Goal: Task Accomplishment & Management: Manage account settings

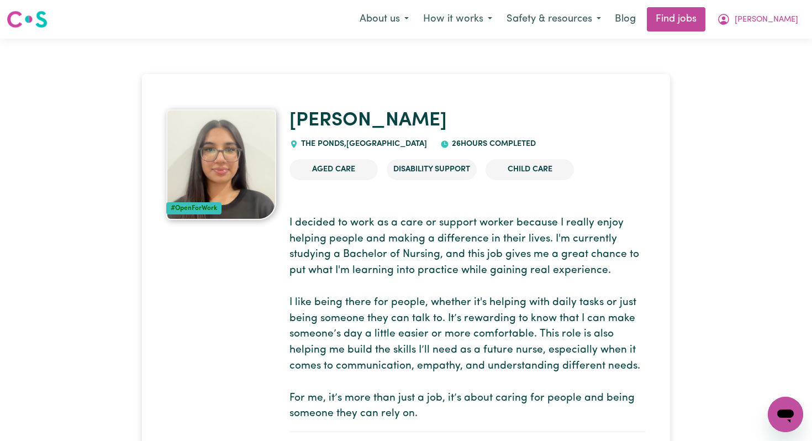
click at [473, 144] on span "26 hours completed" at bounding box center [492, 144] width 87 height 8
click at [773, 27] on button "[PERSON_NAME]" at bounding box center [758, 19] width 96 height 23
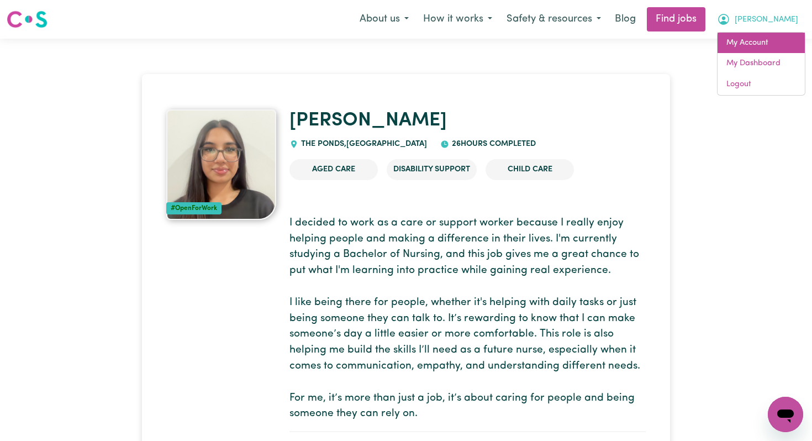
click at [770, 49] on link "My Account" at bounding box center [760, 43] width 87 height 21
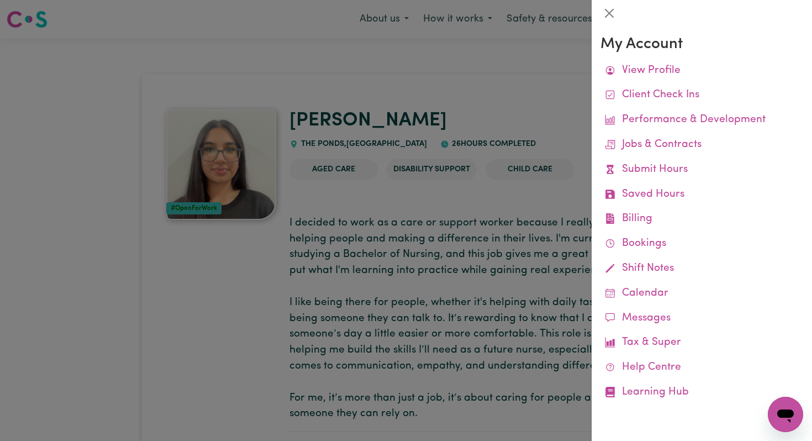
click at [551, 124] on div at bounding box center [406, 220] width 812 height 441
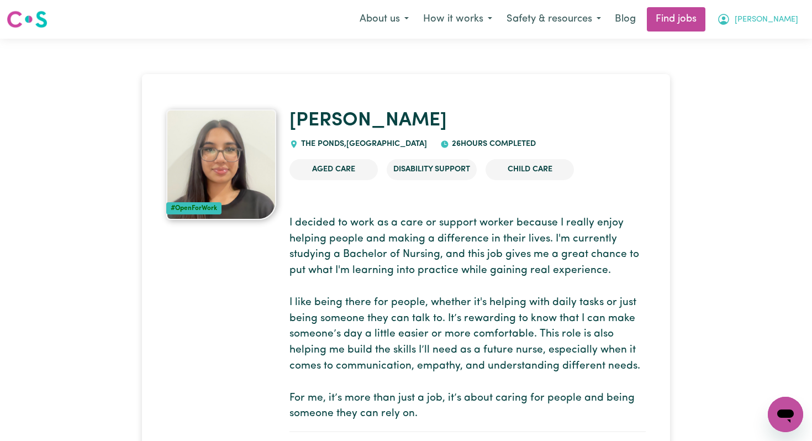
click at [783, 20] on span "[PERSON_NAME]" at bounding box center [766, 20] width 64 height 12
click at [763, 47] on link "My Account" at bounding box center [760, 43] width 87 height 21
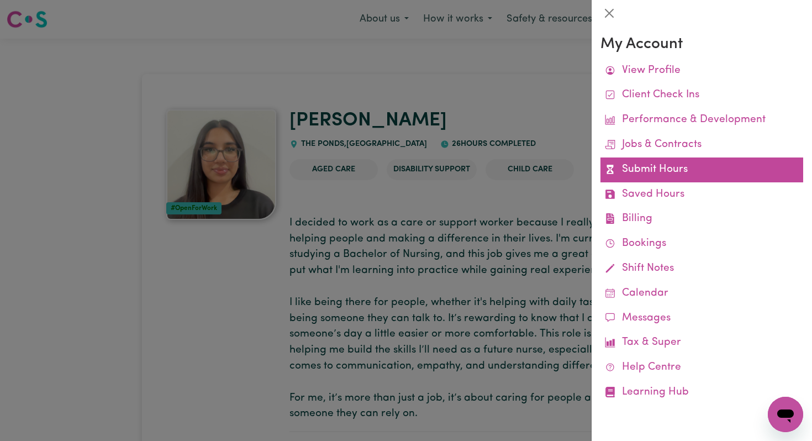
click at [684, 160] on link "Submit Hours" at bounding box center [701, 169] width 203 height 25
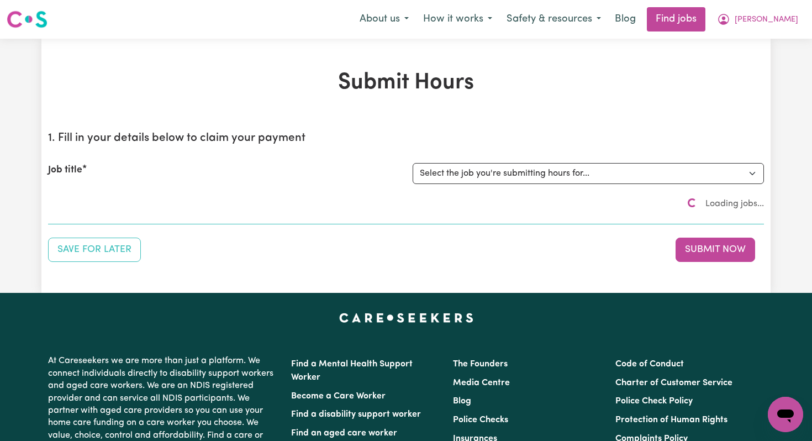
click at [569, 183] on div "Job title Select the job you're submitting hours for..." at bounding box center [406, 173] width 716 height 47
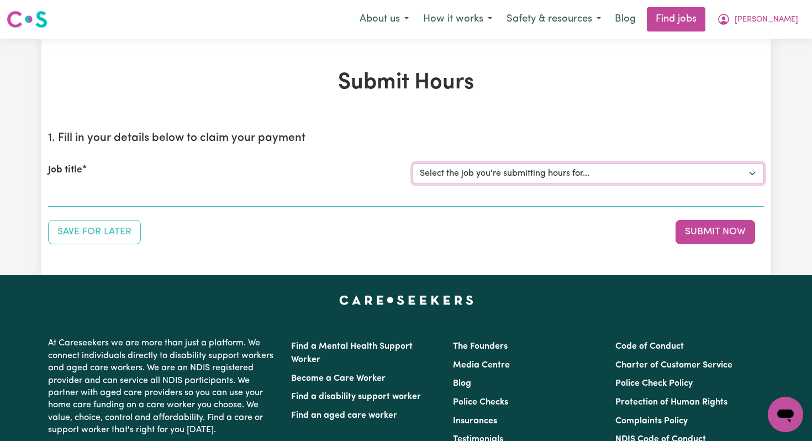
click at [555, 177] on select "Select the job you're submitting hours for... [[PERSON_NAME]] Disability support" at bounding box center [587, 173] width 351 height 21
select select "4878"
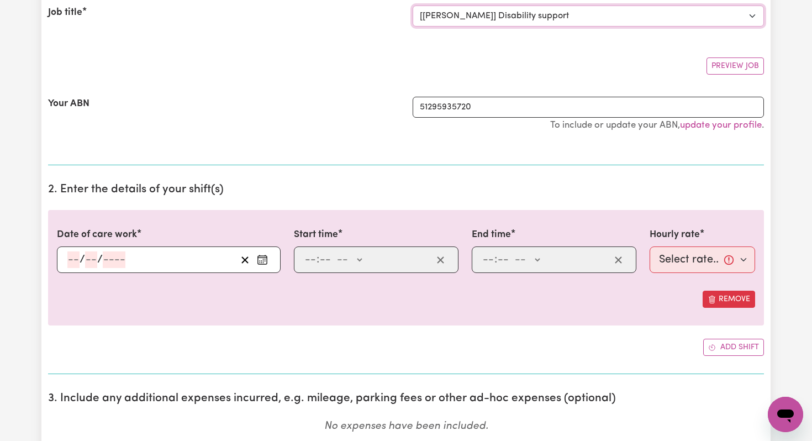
scroll to position [163, 0]
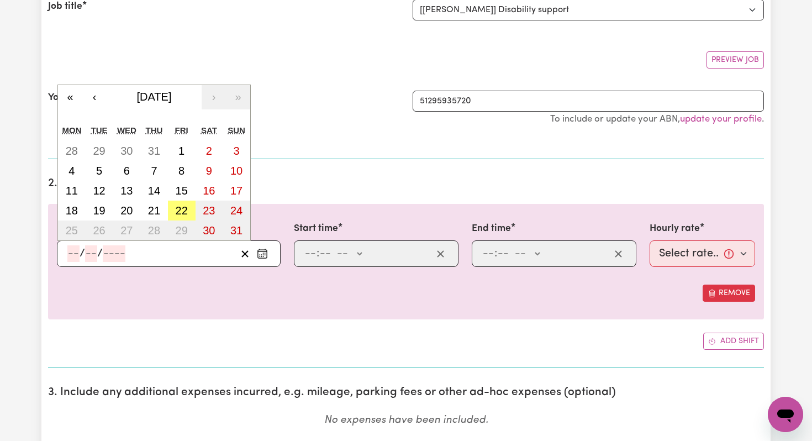
click at [75, 257] on input "number" at bounding box center [73, 253] width 12 height 17
click at [177, 214] on abbr "22" at bounding box center [182, 210] width 12 height 12
type input "[DATE]"
type input "22"
type input "8"
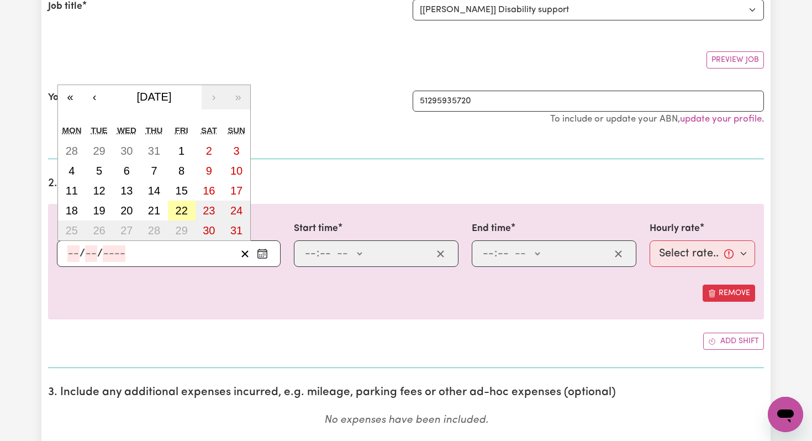
type input "2025"
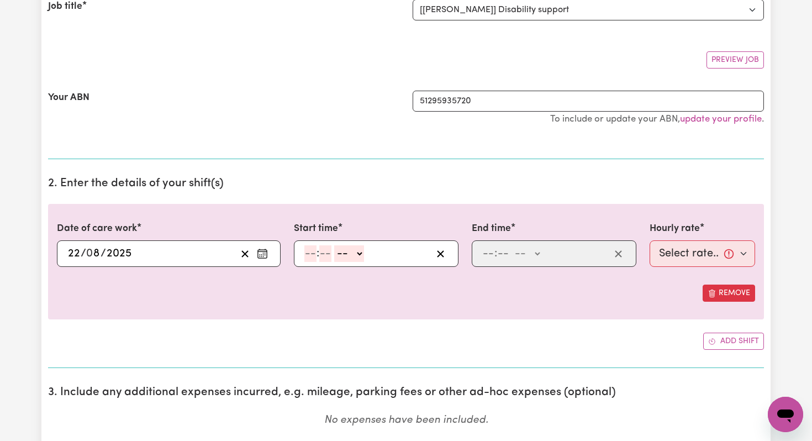
click at [306, 252] on input "number" at bounding box center [310, 253] width 12 height 17
type input "3"
type input "0"
click at [347, 247] on select "-- AM PM" at bounding box center [347, 253] width 30 height 17
select select "pm"
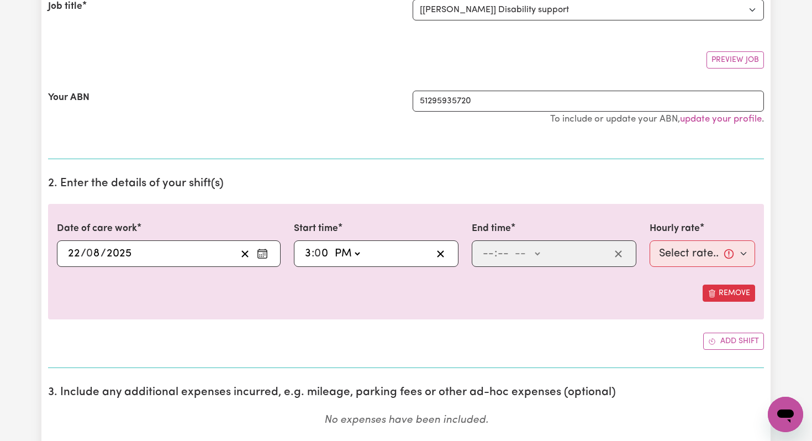
type input "15:00"
click at [482, 255] on div ": -- AM PM" at bounding box center [545, 253] width 129 height 17
type input "7"
click at [494, 255] on input "number" at bounding box center [498, 253] width 12 height 17
type input "0"
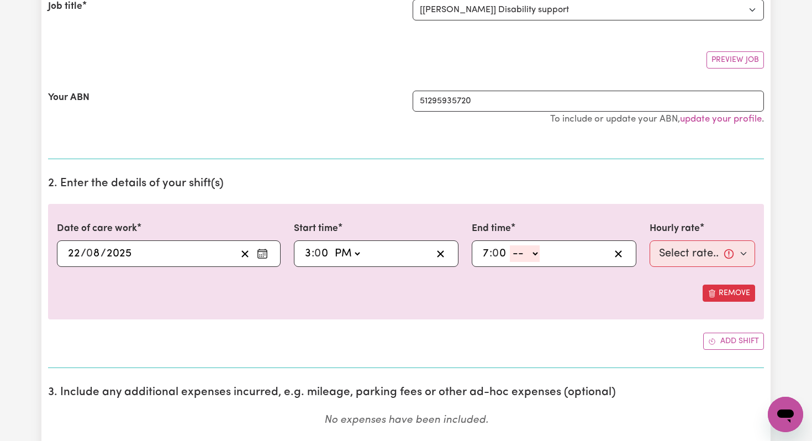
click at [518, 255] on select "-- AM PM" at bounding box center [525, 253] width 30 height 17
select select "pm"
type input "19:00"
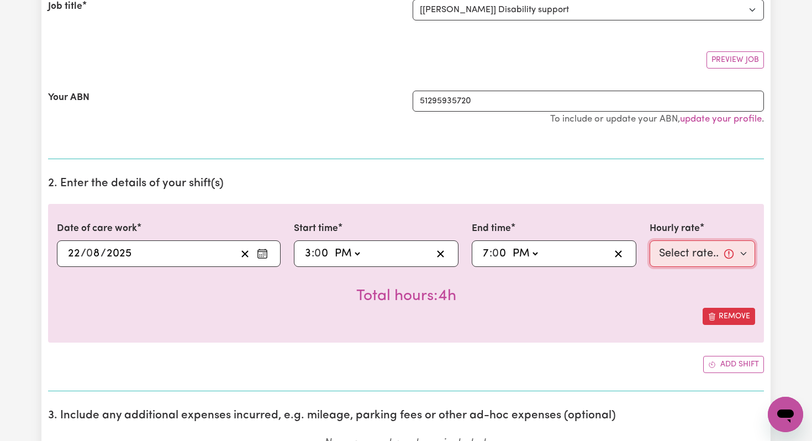
click at [692, 264] on select "Select rate... $44.70 (Weekday) $62.69 ([DATE]) $80.71 ([DATE]) $98.61 (Public …" at bounding box center [701, 253] width 105 height 27
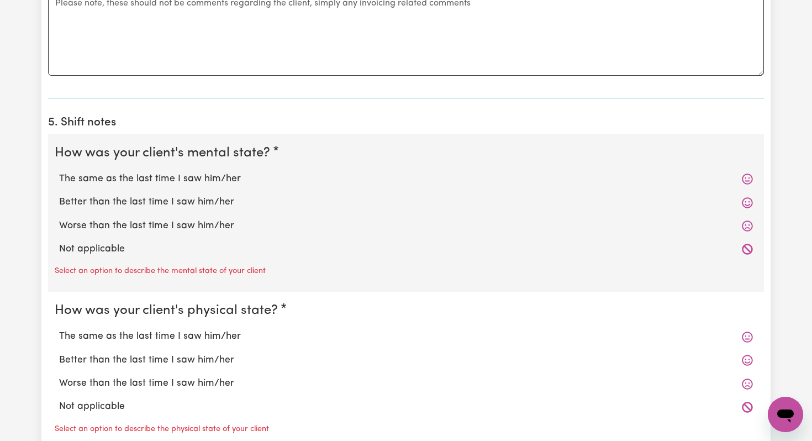
scroll to position [0, 0]
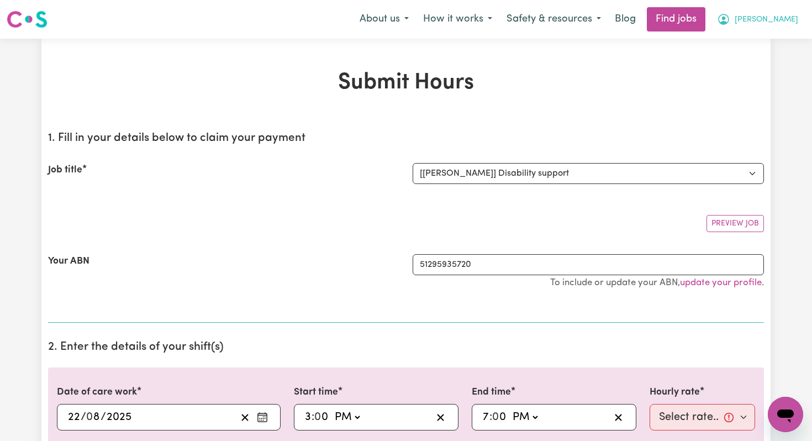
click at [768, 13] on button "[PERSON_NAME]" at bounding box center [758, 19] width 96 height 23
click at [761, 57] on link "My Dashboard" at bounding box center [760, 63] width 87 height 21
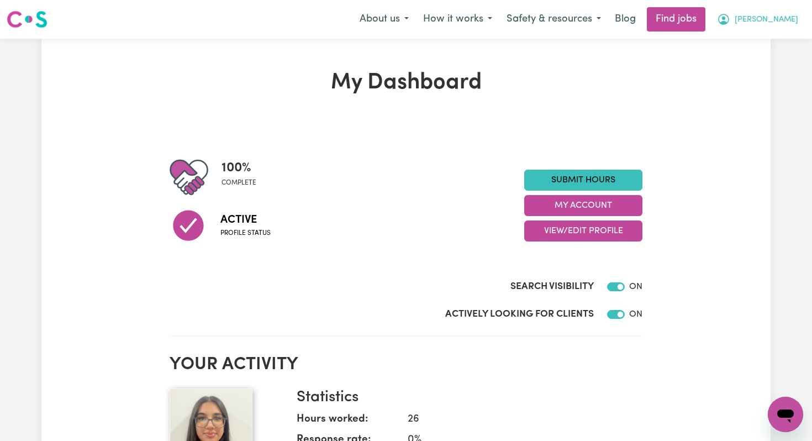
click at [770, 28] on button "[PERSON_NAME]" at bounding box center [758, 19] width 96 height 23
click at [768, 36] on link "My Account" at bounding box center [760, 43] width 87 height 21
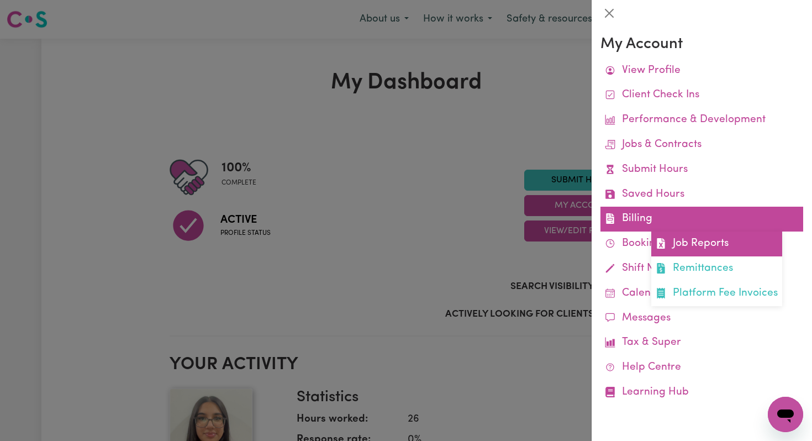
click at [669, 240] on link "Job Reports" at bounding box center [716, 243] width 131 height 25
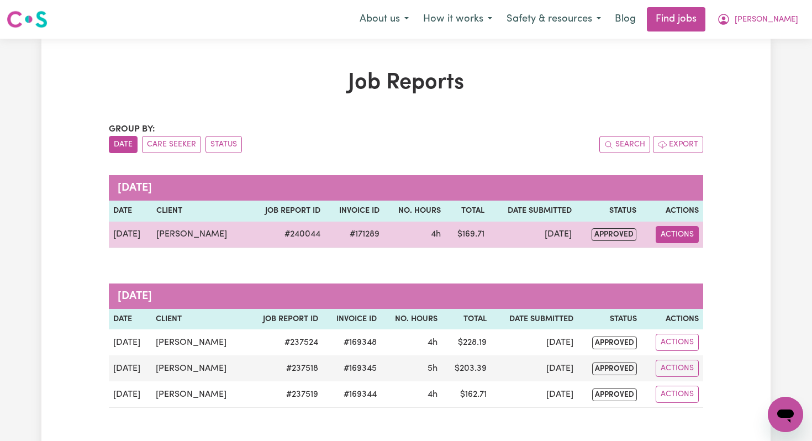
click at [666, 234] on button "Actions" at bounding box center [676, 234] width 43 height 17
click at [678, 263] on link "View Job Report" at bounding box center [706, 260] width 94 height 22
select select "pm"
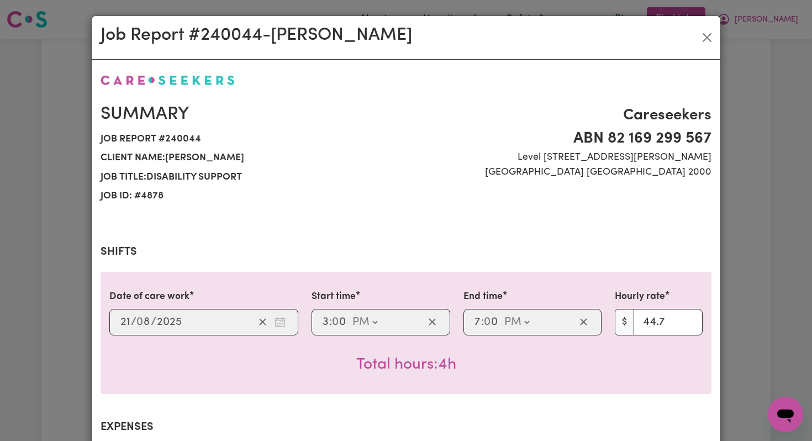
select select "44.7-Weekday"
click at [703, 31] on button "Close" at bounding box center [707, 38] width 18 height 18
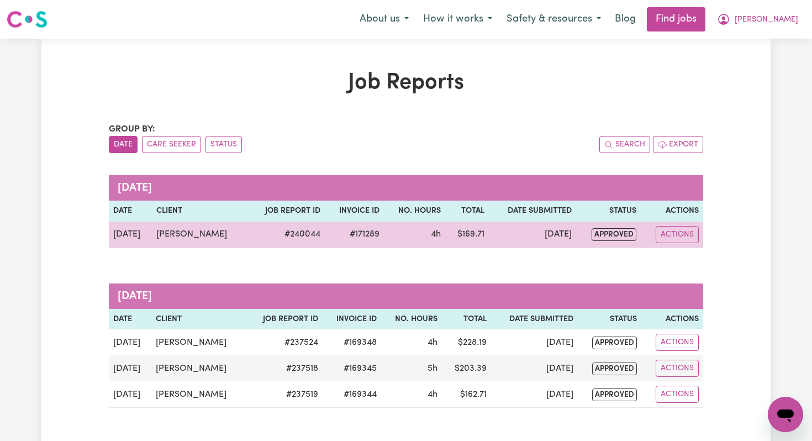
click at [604, 231] on span "approved" at bounding box center [613, 234] width 45 height 13
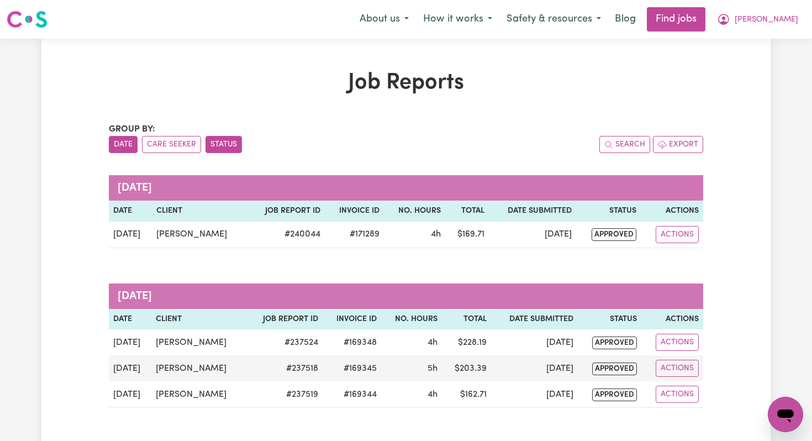
click at [226, 141] on button "Status" at bounding box center [223, 144] width 36 height 17
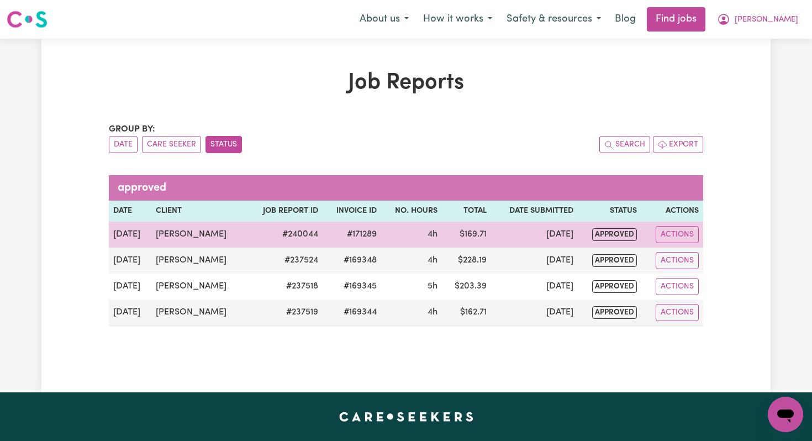
click at [607, 233] on span "approved" at bounding box center [614, 234] width 45 height 13
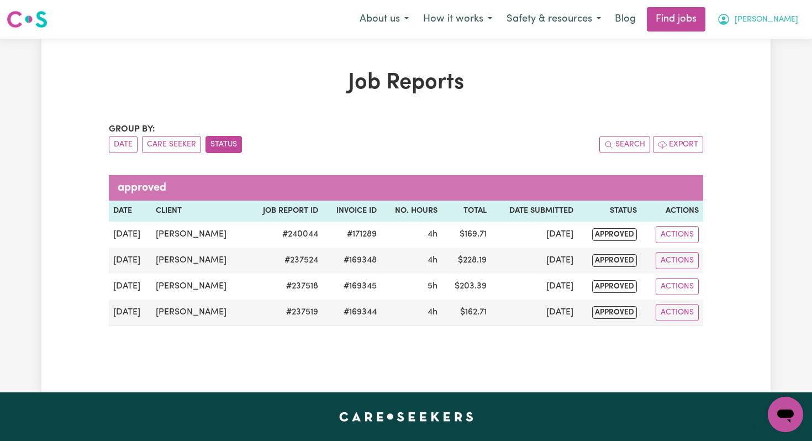
click at [782, 19] on span "[PERSON_NAME]" at bounding box center [766, 20] width 64 height 12
click at [752, 46] on link "My Account" at bounding box center [760, 43] width 87 height 21
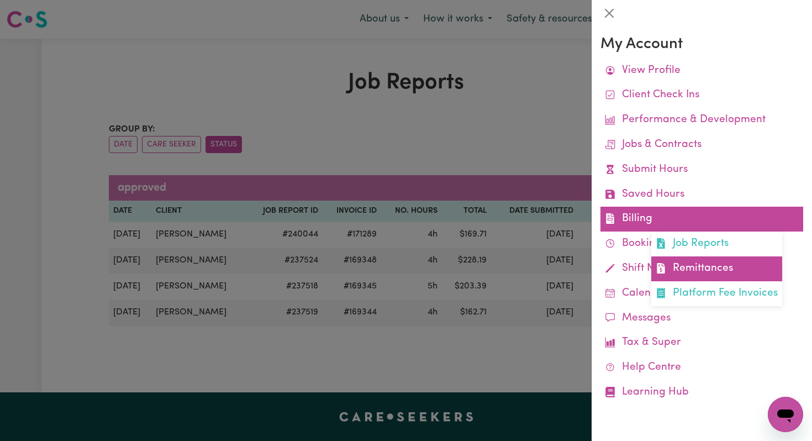
click at [691, 267] on link "Remittances" at bounding box center [716, 268] width 131 height 25
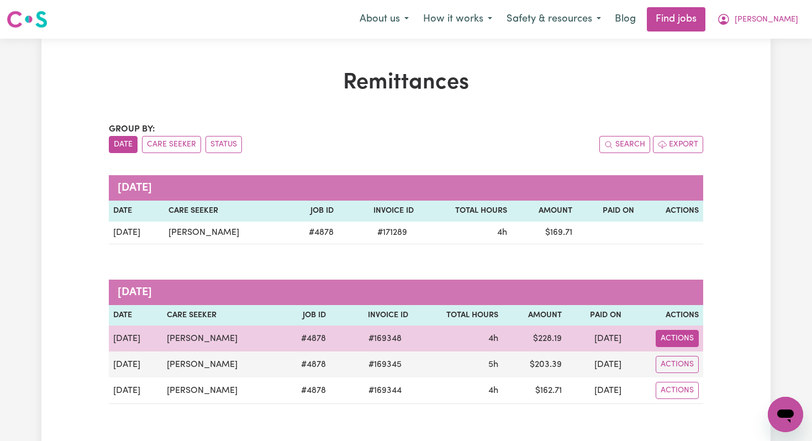
click at [677, 339] on button "Actions" at bounding box center [676, 338] width 43 height 17
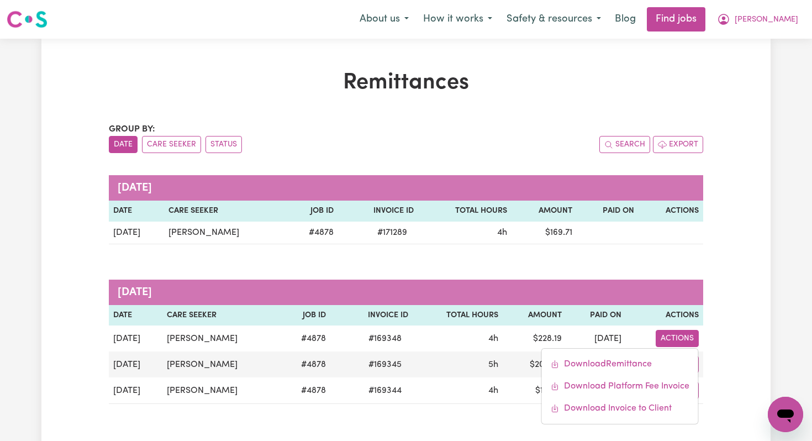
click at [747, 253] on div "Remittances Group by: Date Care Seeker Status Search Export [DATE] Date Care Se…" at bounding box center [405, 254] width 729 height 369
